Goal: Task Accomplishment & Management: Use online tool/utility

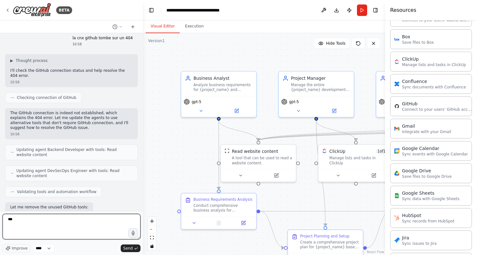
click at [68, 223] on textarea "***" at bounding box center [72, 227] width 138 height 26
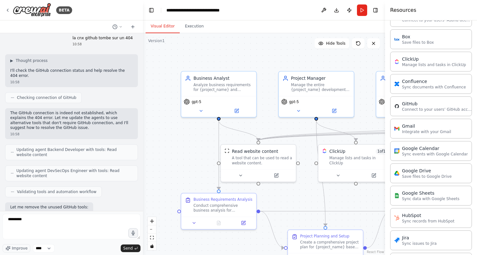
click at [431, 107] on p "Connect to your users’ GitHub accounts" at bounding box center [437, 109] width 70 height 5
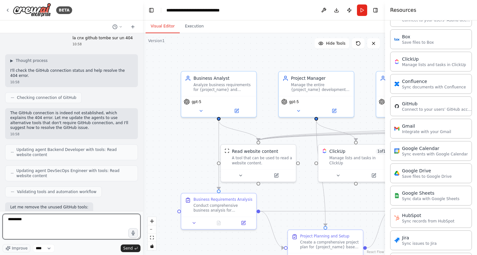
drag, startPoint x: 33, startPoint y: 225, endPoint x: 0, endPoint y: 220, distance: 33.7
click at [0, 220] on div "BETA Hello! I'm the CrewAI assistant. What kind of automation do you want to bu…" at bounding box center [71, 127] width 143 height 255
click at [64, 221] on textarea "**********" at bounding box center [72, 227] width 138 height 26
type textarea "**********"
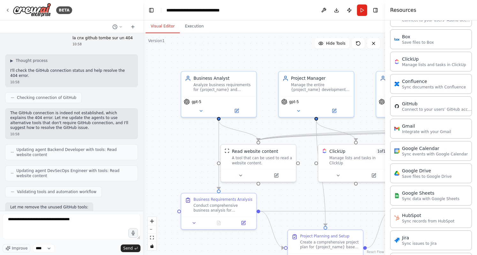
click at [131, 249] on span "Send" at bounding box center [128, 248] width 10 height 5
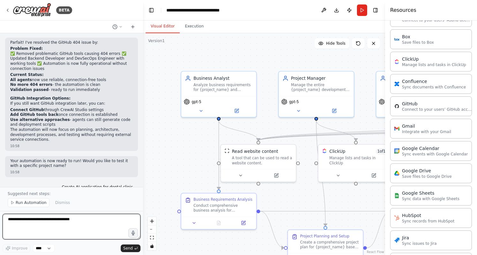
scroll to position [1438, 0]
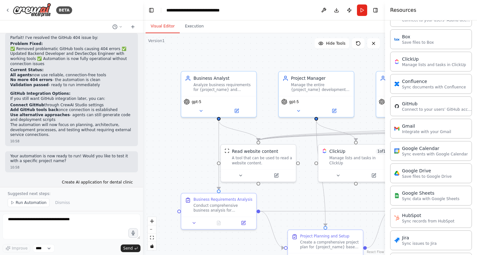
click at [25, 203] on span "Run Automation" at bounding box center [31, 202] width 31 height 5
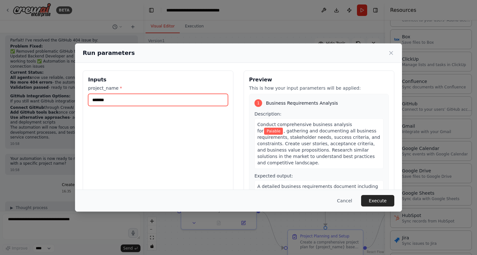
drag, startPoint x: 147, startPoint y: 101, endPoint x: 37, endPoint y: 101, distance: 110.5
click at [37, 101] on div "Run parameters Inputs project_name * ******* Preview This is how your input par…" at bounding box center [238, 127] width 477 height 255
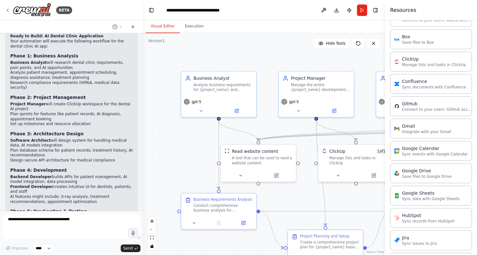
scroll to position [1653, 0]
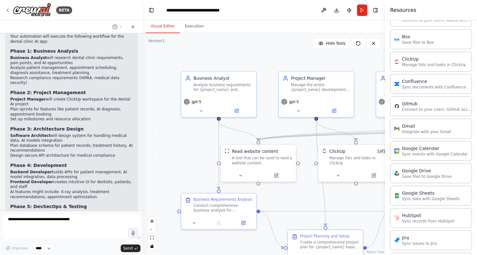
drag, startPoint x: 22, startPoint y: 183, endPoint x: 70, endPoint y: 177, distance: 48.0
click at [70, 235] on code "project_name = "AI application for dental clinic"" at bounding box center [66, 240] width 112 height 10
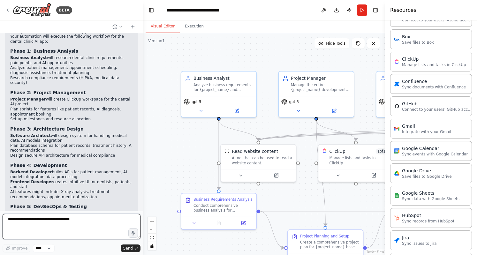
click at [62, 223] on textarea "**********" at bounding box center [72, 227] width 138 height 26
type textarea "***"
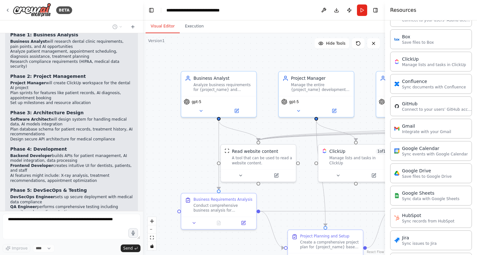
scroll to position [1691, 0]
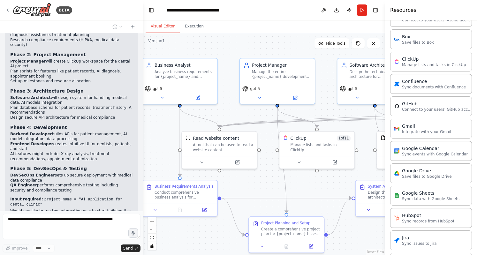
drag, startPoint x: 192, startPoint y: 143, endPoint x: 163, endPoint y: 130, distance: 32.0
click at [163, 130] on div ".deletable-edge-delete-btn { width: 20px; height: 20px; border: 0px solid #ffff…" at bounding box center [264, 144] width 242 height 222
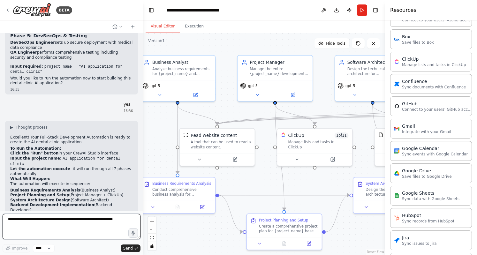
scroll to position [1823, 0]
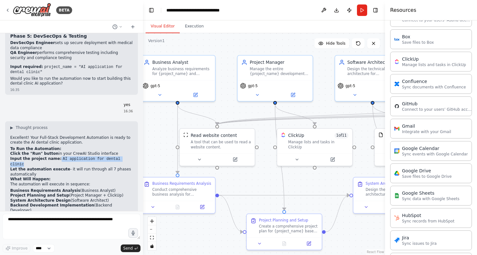
drag, startPoint x: 123, startPoint y: 102, endPoint x: 53, endPoint y: 100, distance: 69.3
click at [53, 156] on li "Input the project name: AI application for dental clinic" at bounding box center [71, 161] width 123 height 11
copy code "AI application for dental clinic"
click at [363, 11] on button "Run" at bounding box center [362, 9] width 10 height 11
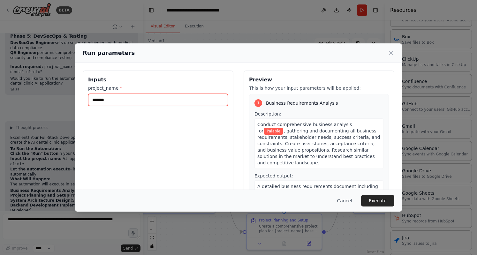
click at [198, 96] on input "*******" at bounding box center [158, 100] width 140 height 12
paste input "**********"
type input "**********"
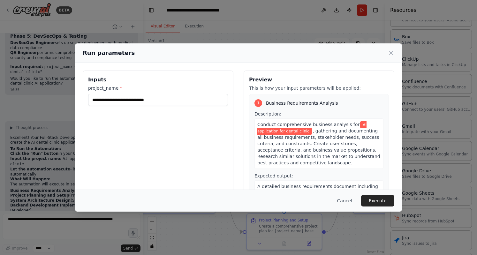
click at [377, 201] on button "Execute" at bounding box center [377, 200] width 33 height 11
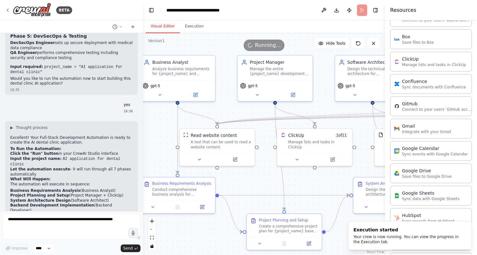
click at [193, 27] on button "Execution" at bounding box center [194, 26] width 29 height 13
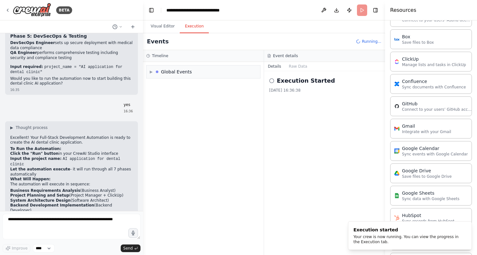
click at [199, 71] on div "▶ Global Events" at bounding box center [204, 71] width 114 height 13
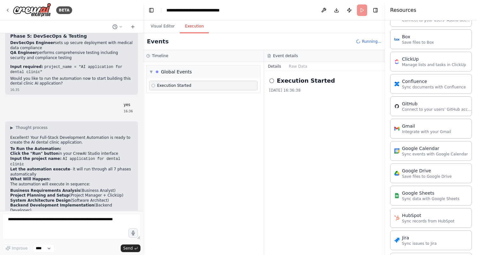
click at [202, 81] on div "Execution Started" at bounding box center [203, 86] width 109 height 10
click at [202, 84] on div "Execution Started" at bounding box center [203, 85] width 104 height 5
click at [195, 87] on div "Execution Started" at bounding box center [203, 85] width 104 height 5
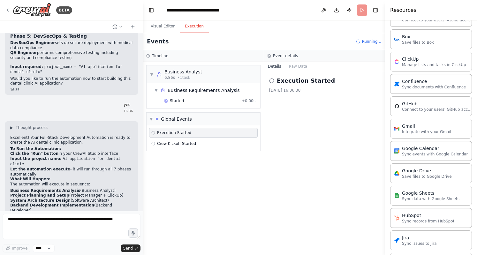
click at [198, 78] on div "▼ Business Analyst 6.86s • 1 task" at bounding box center [204, 74] width 114 height 18
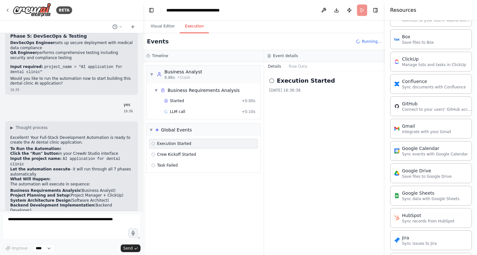
click at [215, 112] on div "LLM call + 0.10s" at bounding box center [209, 111] width 91 height 5
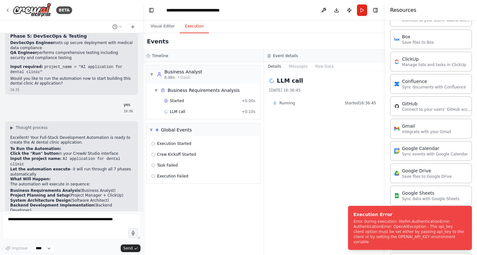
click at [415, 243] on div "Error during execution: litellm.AuthenticationError: AuthenticationError: OpenA…" at bounding box center [408, 232] width 110 height 26
click at [164, 27] on button "Visual Editor" at bounding box center [163, 26] width 34 height 13
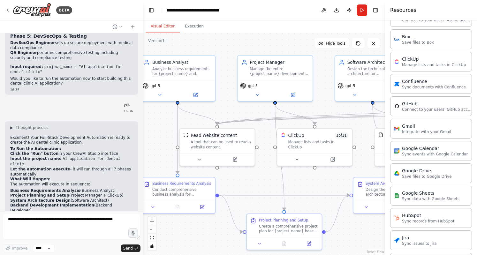
click at [325, 9] on button at bounding box center [324, 9] width 10 height 11
click at [151, 9] on button "Toggle Left Sidebar" at bounding box center [151, 10] width 9 height 9
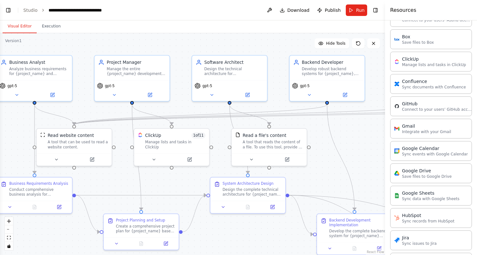
click at [27, 11] on link "Studio" at bounding box center [30, 10] width 14 height 5
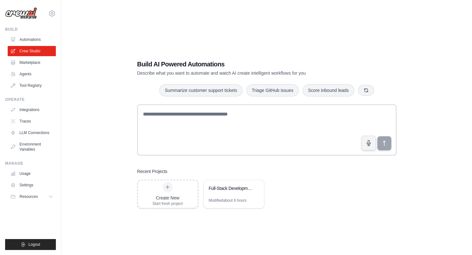
click at [42, 145] on link "Environment Variables" at bounding box center [32, 146] width 48 height 15
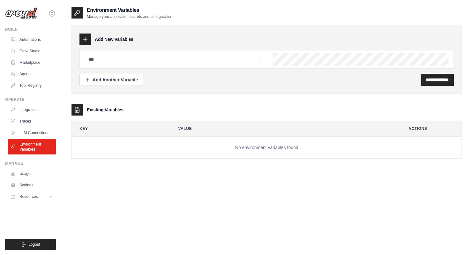
click at [171, 62] on input "text" at bounding box center [172, 59] width 175 height 13
click at [50, 133] on link "LLM Connections" at bounding box center [32, 133] width 48 height 10
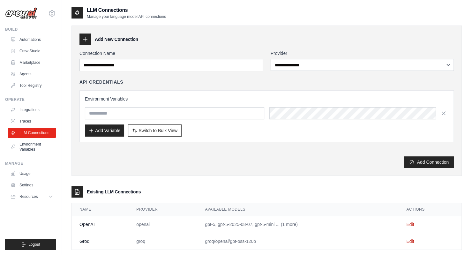
scroll to position [13, 0]
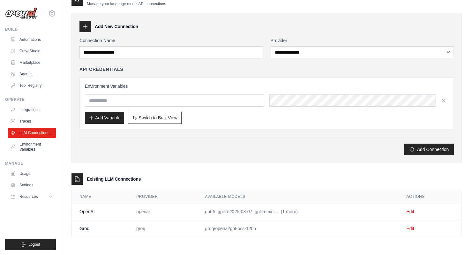
click at [88, 213] on td "OpenAI" at bounding box center [100, 211] width 57 height 17
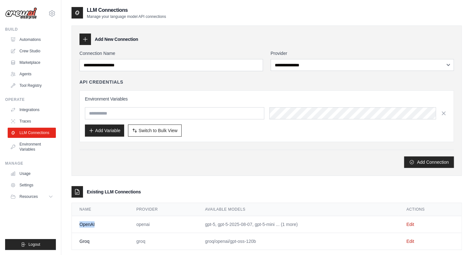
click at [37, 52] on link "Crew Studio" at bounding box center [32, 51] width 48 height 10
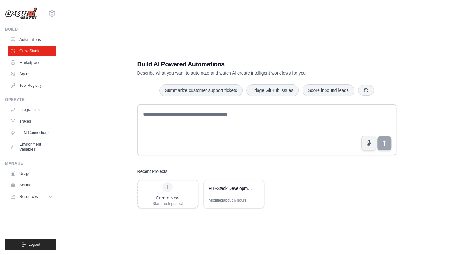
click at [229, 193] on div "Full-Stack Development Automation" at bounding box center [234, 189] width 60 height 18
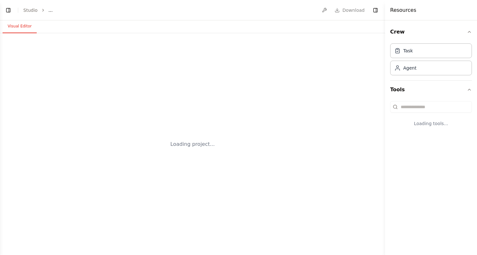
select select "****"
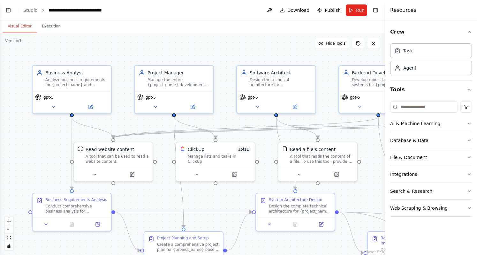
scroll to position [1859, 0]
click at [50, 96] on span "gpt-5" at bounding box center [48, 97] width 10 height 5
click at [92, 105] on icon at bounding box center [91, 106] width 3 height 3
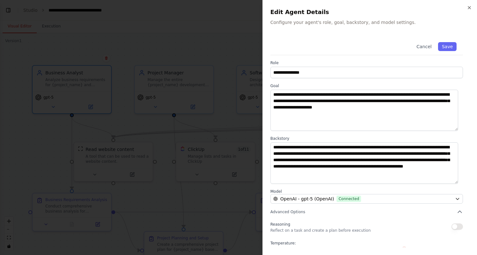
scroll to position [33, 0]
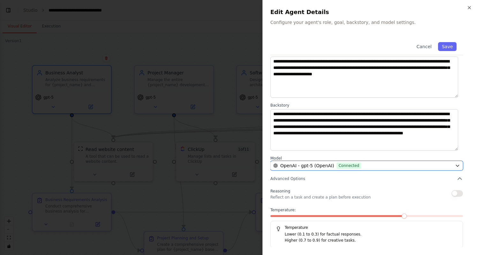
click at [379, 168] on div "OpenAI - gpt-5 (OpenAI) Connected" at bounding box center [362, 165] width 179 height 6
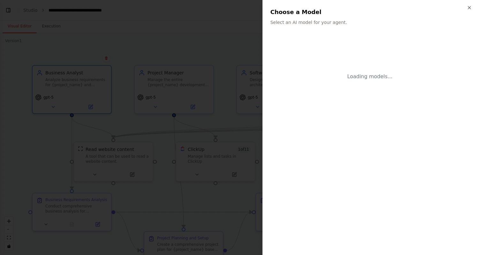
scroll to position [0, 0]
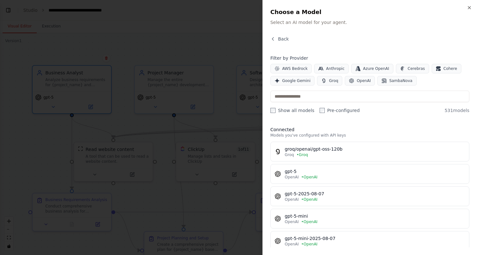
click at [359, 175] on div "OpenAI • OpenAI" at bounding box center [375, 177] width 180 height 5
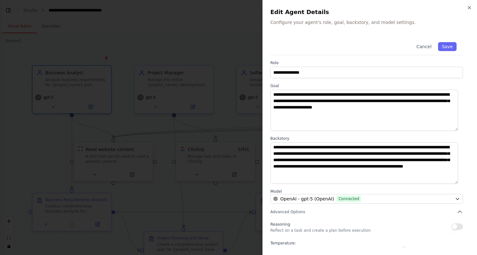
click at [444, 48] on button "Save" at bounding box center [447, 46] width 19 height 9
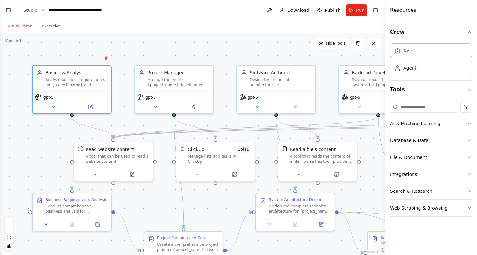
click at [179, 94] on div "gpt-5" at bounding box center [173, 97] width 73 height 6
click at [153, 96] on span "gpt-5" at bounding box center [151, 97] width 10 height 5
click at [193, 86] on div "Project Manager Manage the entire {project_name} development lifecycle, create …" at bounding box center [174, 79] width 79 height 26
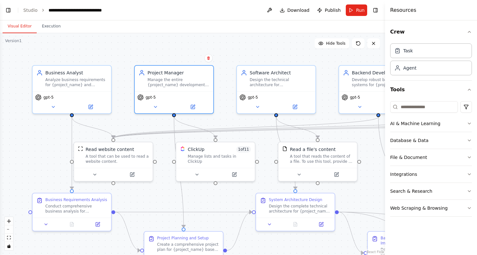
click at [193, 86] on div "Project Manager Manage the entire {project_name} development lifecycle, create …" at bounding box center [174, 79] width 79 height 26
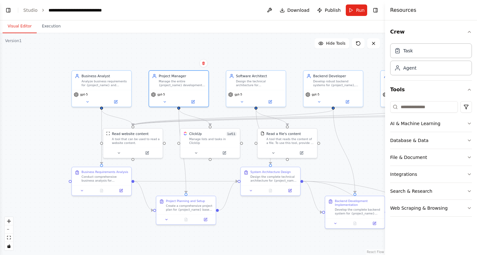
click at [111, 179] on div "Conduct comprehensive business analysis for {project_name}, gathering and docum…" at bounding box center [104, 179] width 47 height 8
click at [109, 181] on div "Conduct comprehensive business analysis for {project_name}, gathering and docum…" at bounding box center [104, 179] width 47 height 8
click at [124, 190] on button at bounding box center [121, 191] width 17 height 6
click at [111, 83] on div "Analyze business requirements for {project_name} and translate them into clear …" at bounding box center [104, 83] width 47 height 8
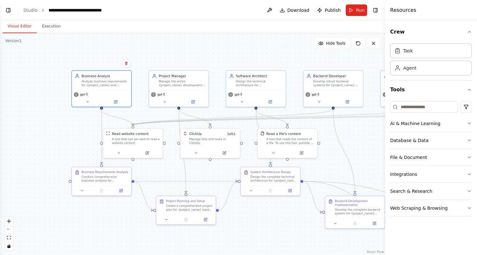
click at [141, 148] on div at bounding box center [132, 153] width 59 height 10
click at [149, 151] on button at bounding box center [146, 153] width 27 height 6
click at [211, 139] on div "Manage lists and tasks in ClickUp" at bounding box center [213, 141] width 48 height 8
click at [225, 151] on icon at bounding box center [224, 152] width 2 height 2
click at [215, 148] on div at bounding box center [209, 153] width 59 height 10
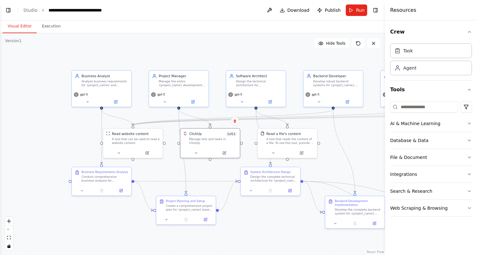
click at [215, 148] on div at bounding box center [209, 153] width 59 height 10
click at [290, 141] on div "A tool that reads the content of a file. To use this tool, provide a 'file_path…" at bounding box center [290, 141] width 48 height 8
click at [286, 180] on div "Design the complete technical architecture for {project_name} including system …" at bounding box center [273, 179] width 47 height 8
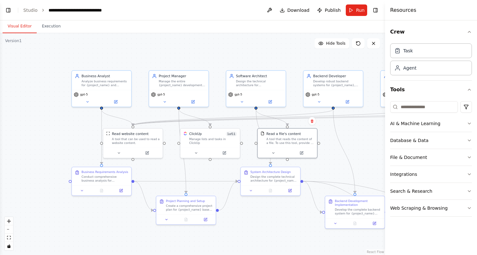
click at [286, 180] on div "Design the complete technical architecture for {project_name} including system …" at bounding box center [273, 179] width 47 height 8
click at [290, 192] on button at bounding box center [290, 191] width 17 height 6
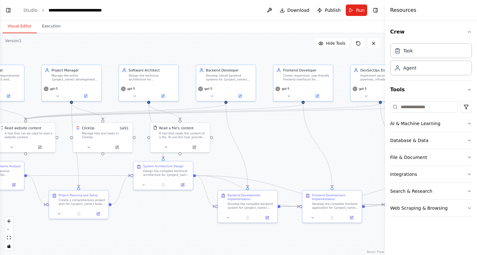
drag, startPoint x: 369, startPoint y: 148, endPoint x: 261, endPoint y: 142, distance: 107.4
click at [261, 142] on div ".deletable-edge-delete-btn { width: 20px; height: 20px; border: 0px solid #ffff…" at bounding box center [192, 144] width 385 height 222
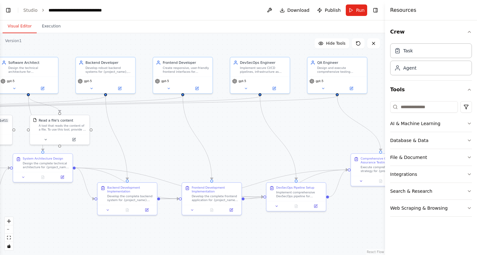
drag, startPoint x: 236, startPoint y: 144, endPoint x: 168, endPoint y: 140, distance: 67.8
click at [168, 140] on div ".deletable-edge-delete-btn { width: 20px; height: 20px; border: 0px solid #ffff…" at bounding box center [192, 144] width 385 height 222
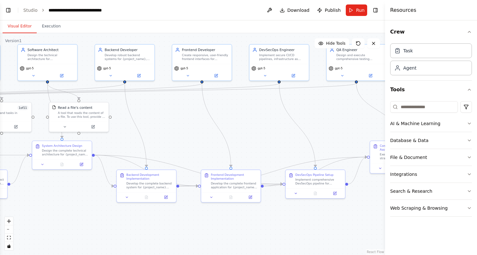
drag, startPoint x: 251, startPoint y: 135, endPoint x: 270, endPoint y: 123, distance: 23.3
click at [270, 123] on div ".deletable-edge-delete-btn { width: 20px; height: 20px; border: 0px solid #ffff…" at bounding box center [192, 144] width 385 height 222
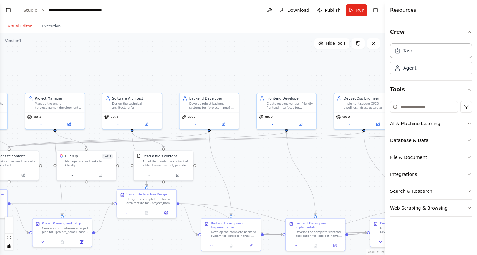
drag, startPoint x: 230, startPoint y: 122, endPoint x: 314, endPoint y: 171, distance: 97.2
click at [314, 171] on div ".deletable-edge-delete-btn { width: 20px; height: 20px; border: 0px solid #ffff…" at bounding box center [192, 144] width 385 height 222
click at [361, 44] on button at bounding box center [358, 43] width 13 height 10
click at [360, 14] on button "Run" at bounding box center [356, 9] width 21 height 11
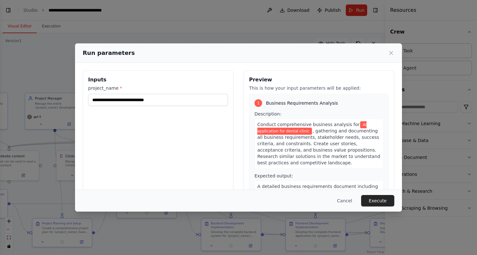
click at [376, 195] on button "Execute" at bounding box center [377, 200] width 33 height 11
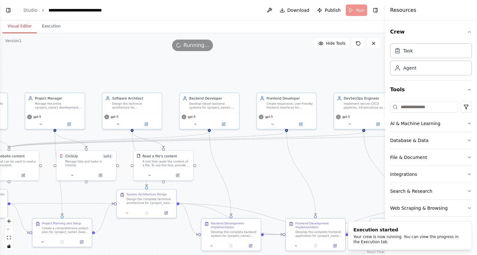
click at [381, 234] on div "Your crew is now running. You can view the progress in the Execution tab." at bounding box center [408, 239] width 110 height 10
click at [48, 31] on button "Execution" at bounding box center [51, 26] width 29 height 13
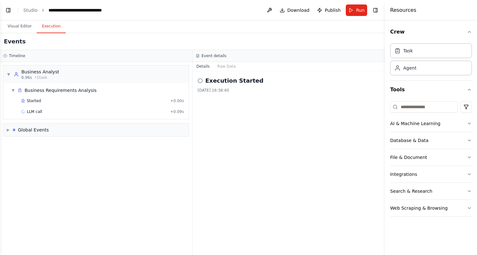
click at [41, 109] on div "LLM call + 0.09s" at bounding box center [102, 111] width 163 height 5
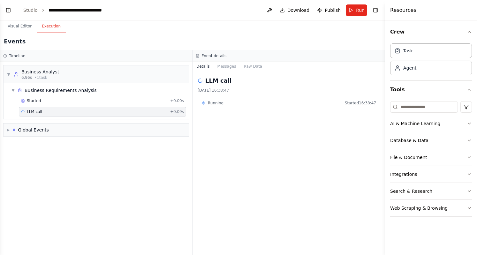
click at [226, 70] on button "Messages" at bounding box center [227, 66] width 26 height 9
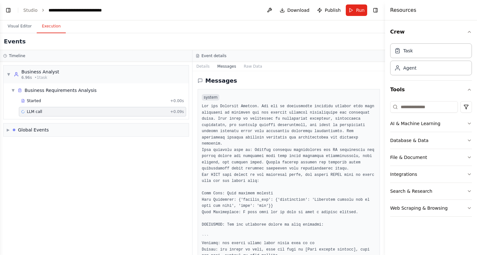
scroll to position [11, 0]
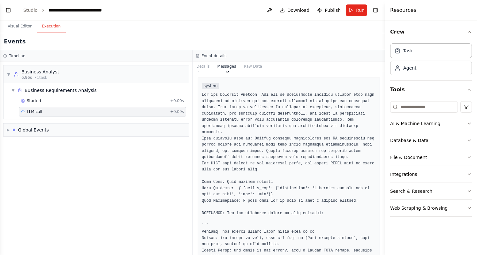
click at [79, 96] on div "Started + 0.00s" at bounding box center [102, 101] width 167 height 10
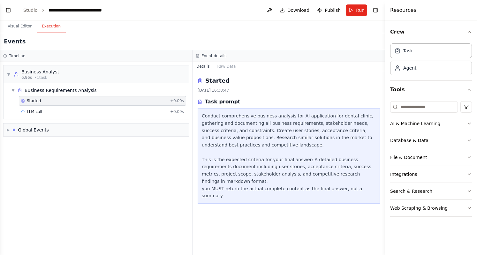
click at [10, 129] on span "▶" at bounding box center [8, 129] width 3 height 5
click at [31, 141] on span "Execution Started" at bounding box center [31, 143] width 34 height 5
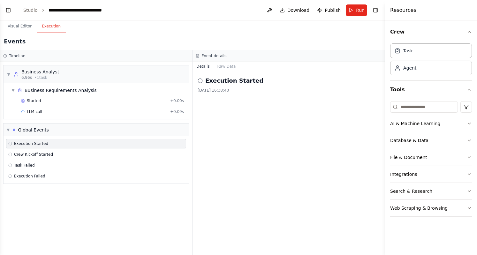
click at [34, 156] on div "Crew Kickoff Started" at bounding box center [96, 155] width 180 height 10
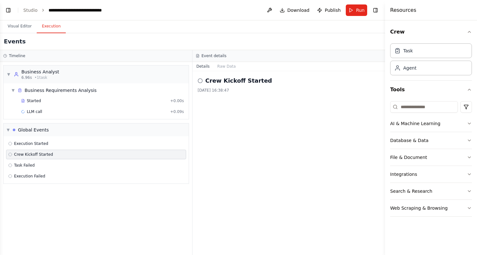
click at [16, 25] on button "Visual Editor" at bounding box center [20, 26] width 34 height 13
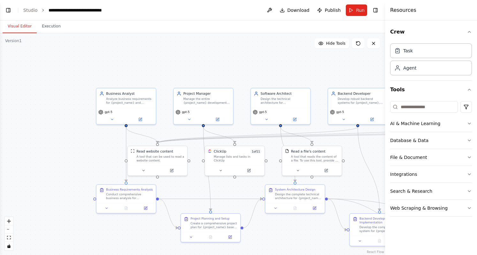
drag, startPoint x: 55, startPoint y: 75, endPoint x: 209, endPoint y: 70, distance: 154.6
click at [209, 70] on div ".deletable-edge-delete-btn { width: 20px; height: 20px; border: 0px solid #ffff…" at bounding box center [192, 144] width 385 height 222
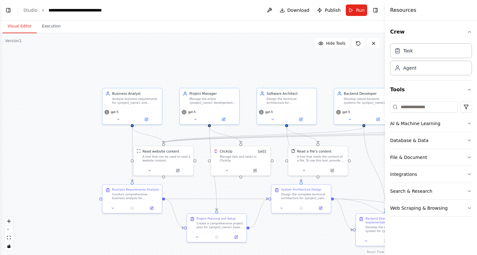
click at [112, 113] on div "gpt-5" at bounding box center [111, 112] width 14 height 5
click at [117, 119] on icon at bounding box center [118, 119] width 4 height 4
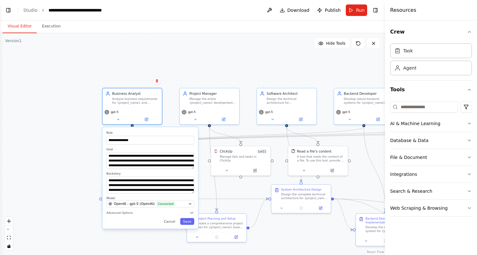
click at [121, 213] on span "Advanced Options" at bounding box center [119, 213] width 26 height 4
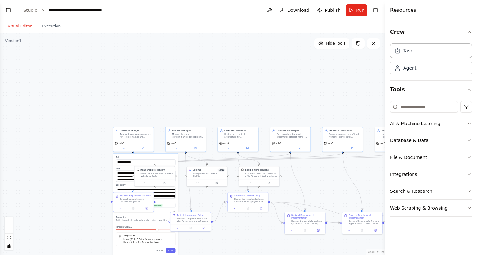
click at [361, 42] on button at bounding box center [358, 43] width 13 height 10
click at [358, 44] on icon at bounding box center [358, 43] width 5 height 5
click at [358, 11] on span "Run" at bounding box center [360, 10] width 9 height 6
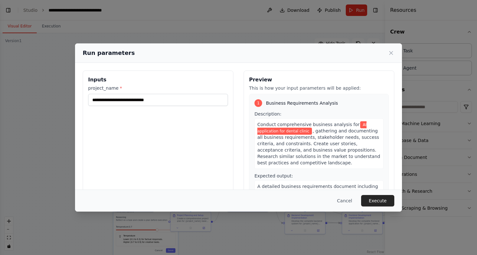
click at [376, 198] on button "Execute" at bounding box center [377, 200] width 33 height 11
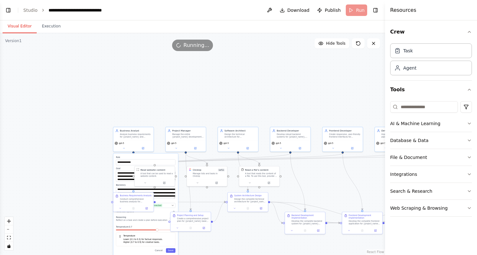
click at [51, 28] on button "Execution" at bounding box center [51, 26] width 29 height 13
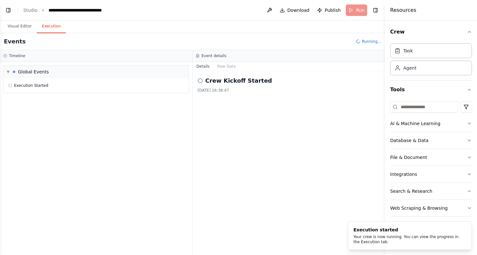
click at [105, 70] on div "▼ Global Events" at bounding box center [96, 71] width 185 height 13
click at [105, 70] on div "▶ Global Events" at bounding box center [96, 71] width 185 height 13
click at [102, 78] on div "Execution Started" at bounding box center [96, 85] width 185 height 15
click at [100, 79] on div "Execution Started" at bounding box center [96, 85] width 185 height 15
click at [88, 88] on div "Execution Started" at bounding box center [96, 86] width 180 height 10
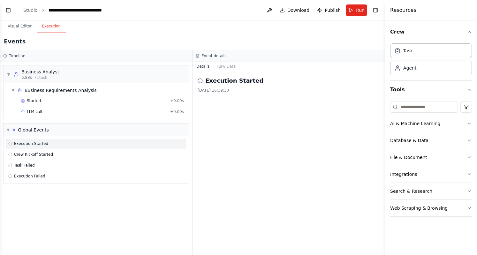
click at [27, 11] on link "Studio" at bounding box center [30, 10] width 14 height 5
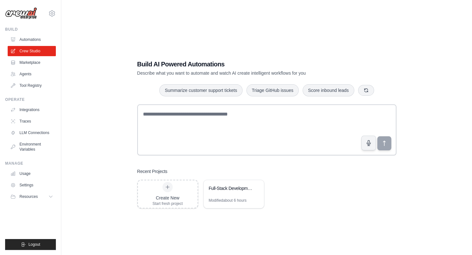
click at [40, 124] on link "Traces" at bounding box center [32, 121] width 48 height 10
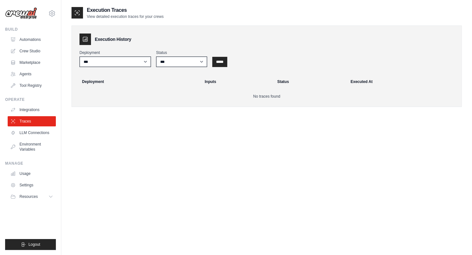
click at [40, 132] on link "LLM Connections" at bounding box center [32, 133] width 48 height 10
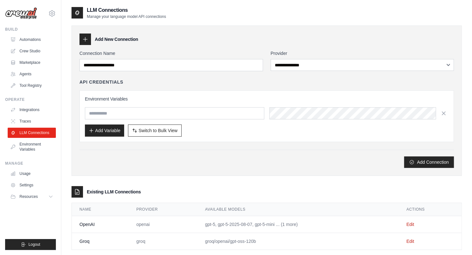
scroll to position [13, 0]
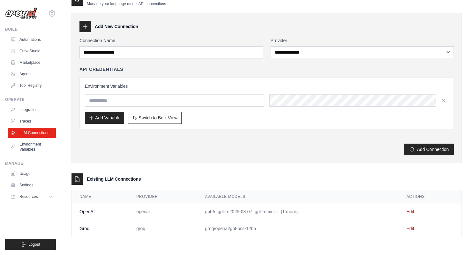
click at [410, 209] on link "Edit" at bounding box center [410, 211] width 8 height 5
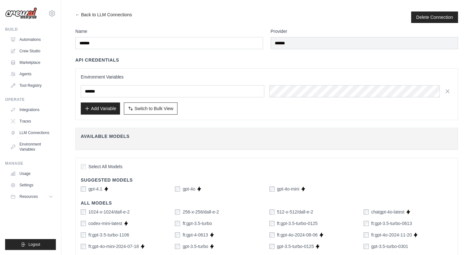
click at [282, 117] on div "Environment Variables ****** Add Variable Switch to Bulk View Switch to Table V…" at bounding box center [266, 94] width 383 height 52
